Goal: Task Accomplishment & Management: Manage account settings

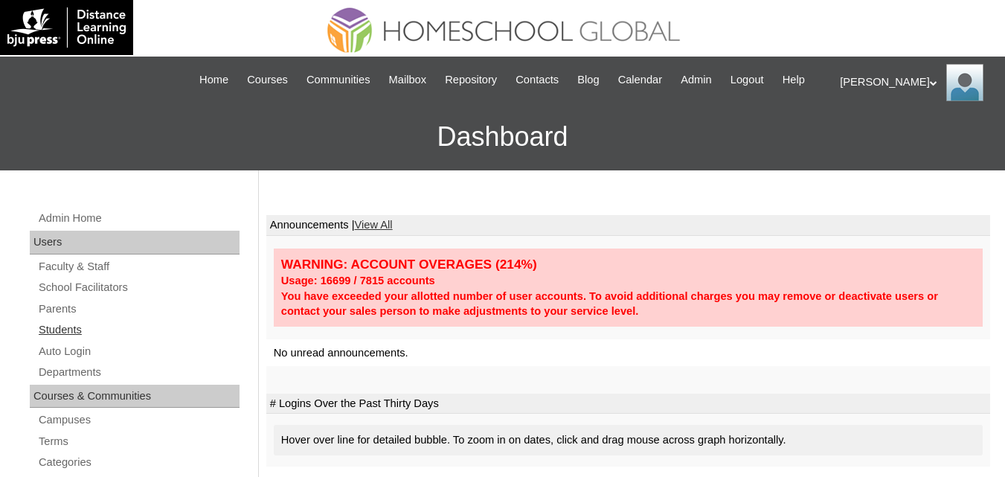
click at [64, 339] on link "Students" at bounding box center [138, 330] width 202 height 19
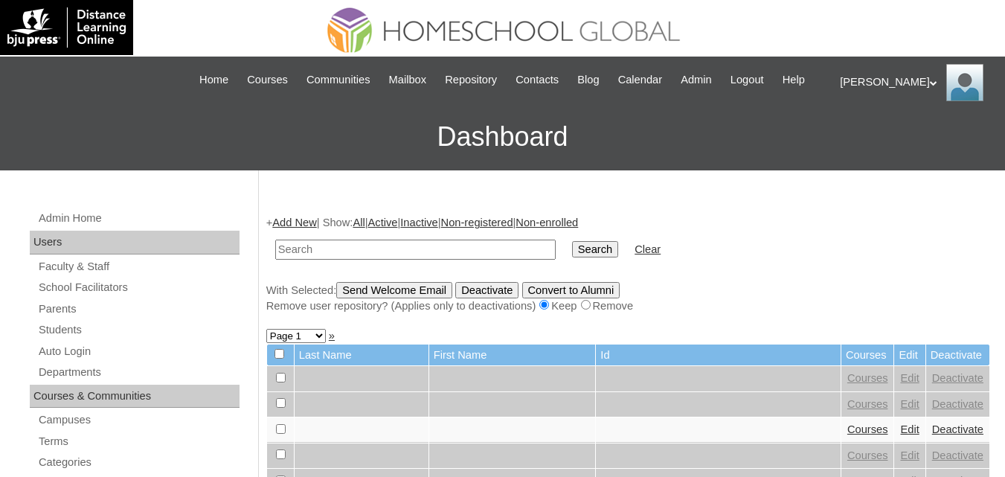
click at [323, 260] on input "text" at bounding box center [415, 250] width 281 height 20
type input "Sthenoz Thaum"
click at [572, 257] on input "Search" at bounding box center [595, 249] width 46 height 16
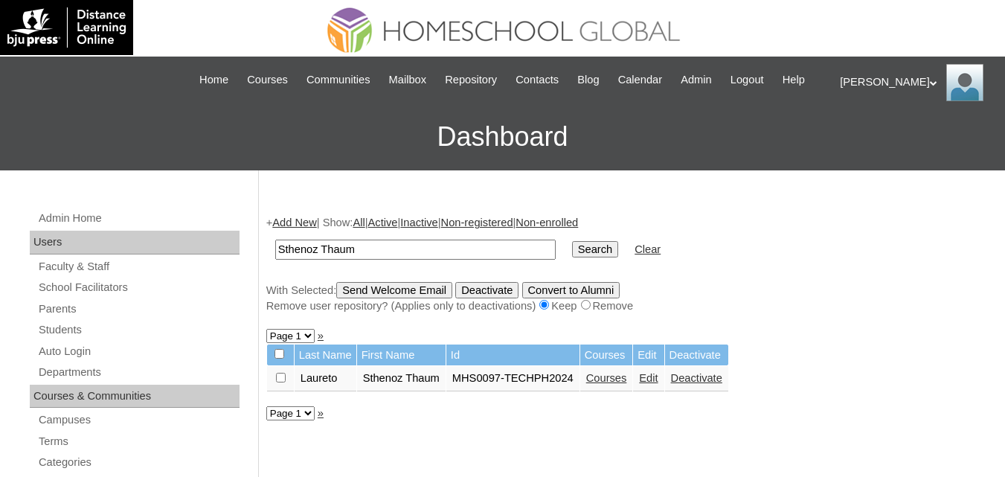
click at [613, 384] on link "Courses" at bounding box center [606, 378] width 41 height 12
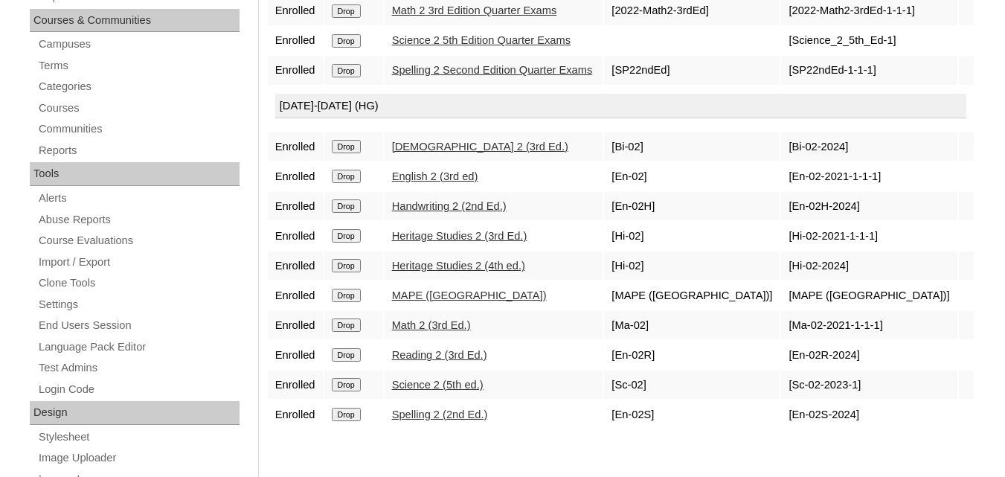
scroll to position [446, 0]
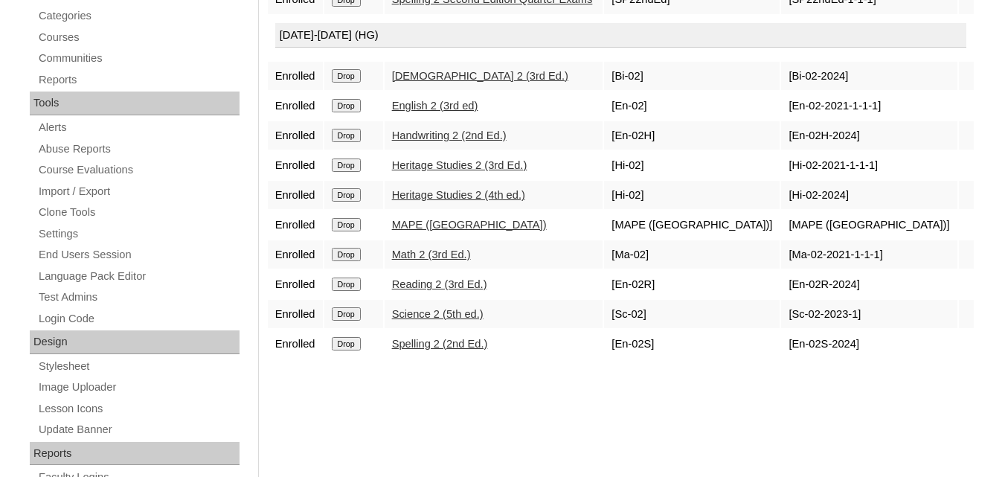
click at [348, 172] on input "Drop" at bounding box center [346, 164] width 29 height 13
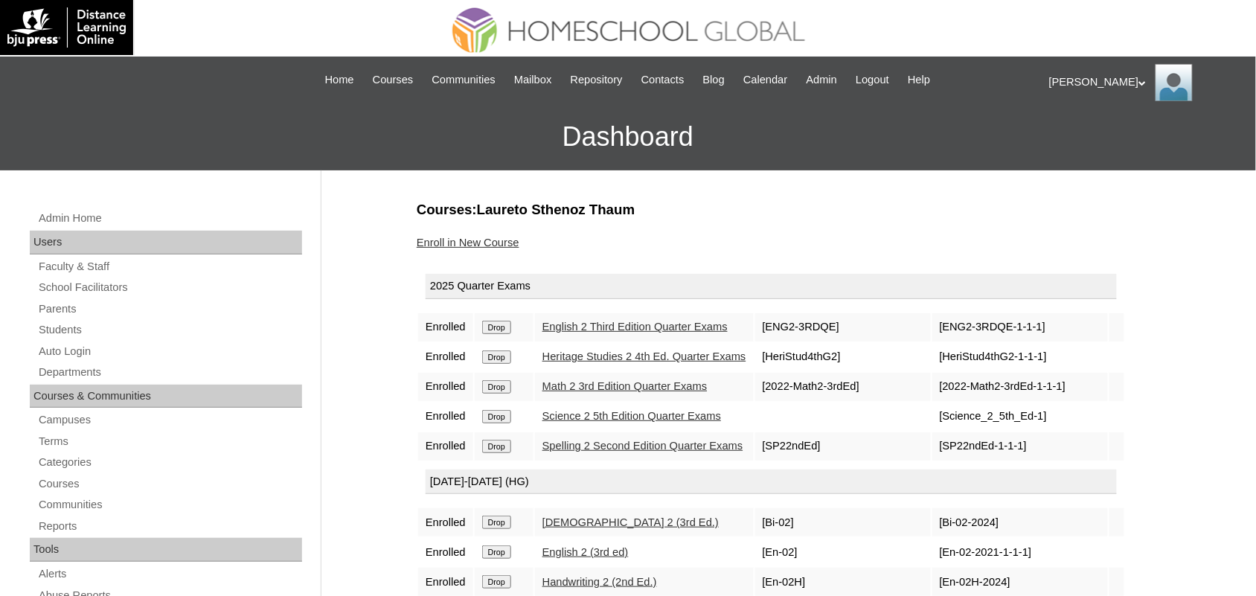
drag, startPoint x: 1016, startPoint y: 0, endPoint x: 818, endPoint y: 218, distance: 293.9
click at [818, 218] on h3 "Courses:Laureto Sthenoz Thaum" at bounding box center [785, 209] width 737 height 19
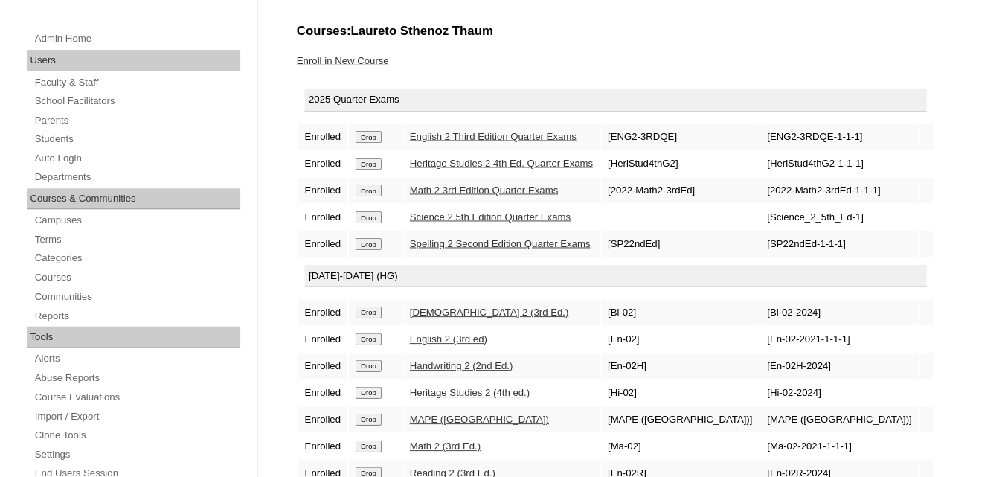
scroll to position [176, 0]
